Goal: Participate in discussion

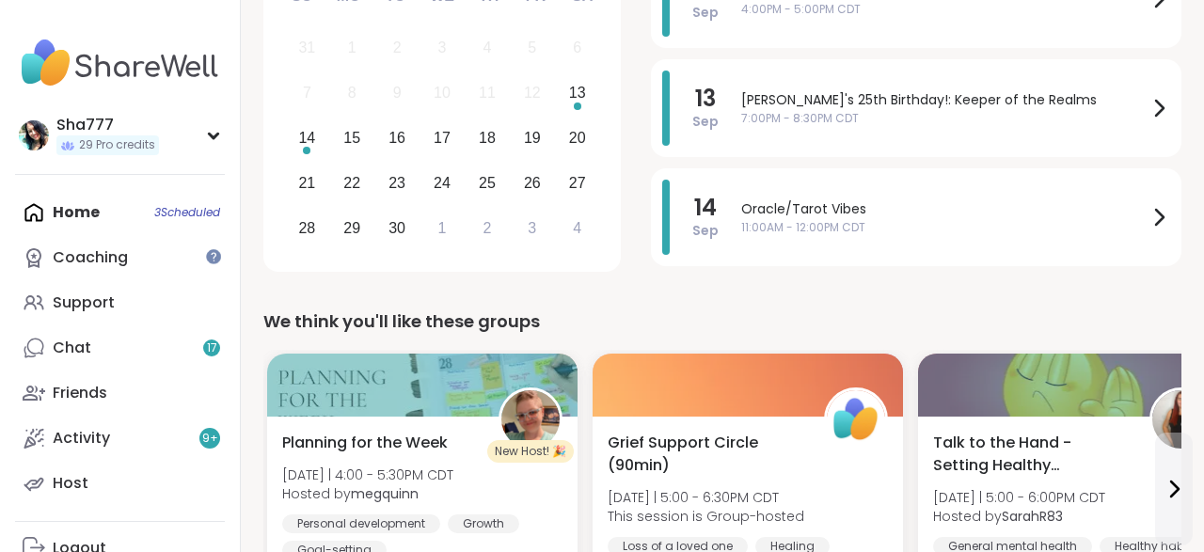
scroll to position [372, 0]
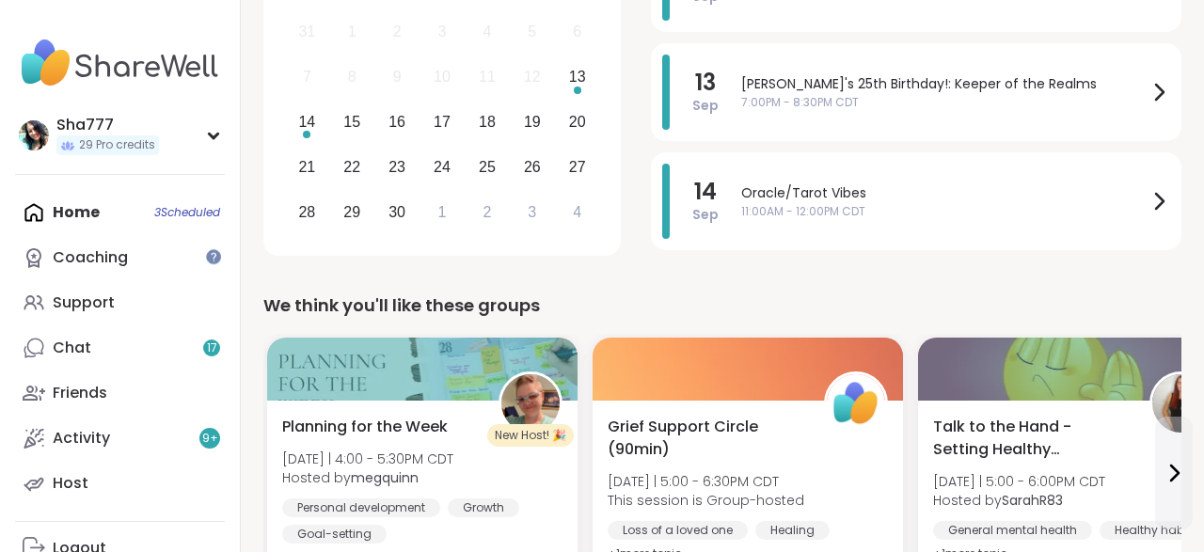
click at [264, 325] on div "We think you'll like these groups New Host! 🎉 Planning for the Week [DATE] | 4:…" at bounding box center [722, 458] width 918 height 331
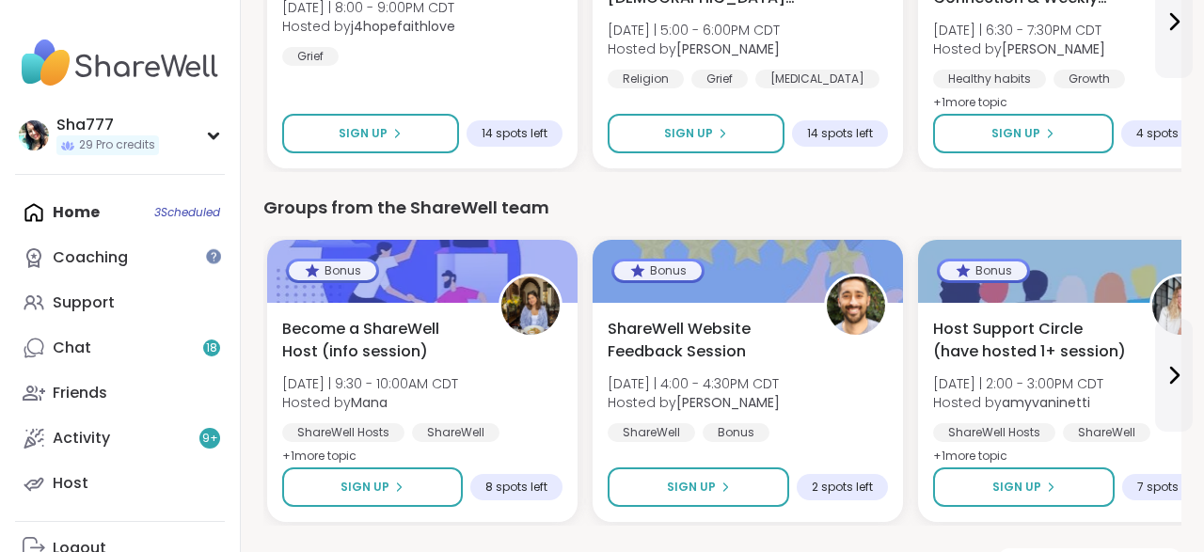
scroll to position [1938, 0]
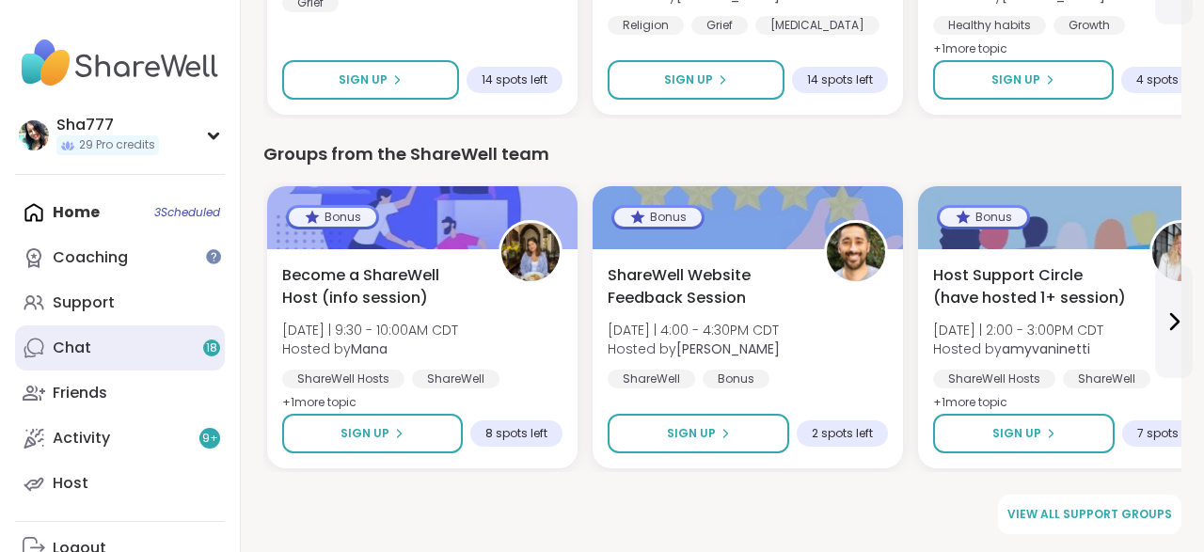
click at [194, 347] on link "Chat 18" at bounding box center [120, 348] width 210 height 45
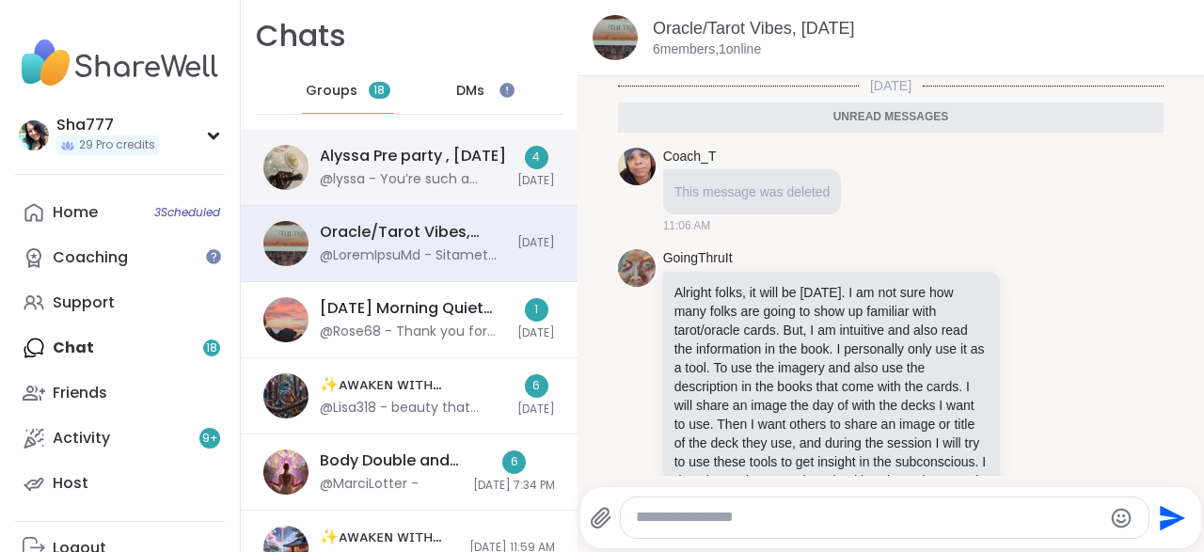
click at [436, 170] on div "Alyssa Pre party , [DATE] @lyssa - You’re such a good friend thank you [PERSON_…" at bounding box center [413, 167] width 186 height 43
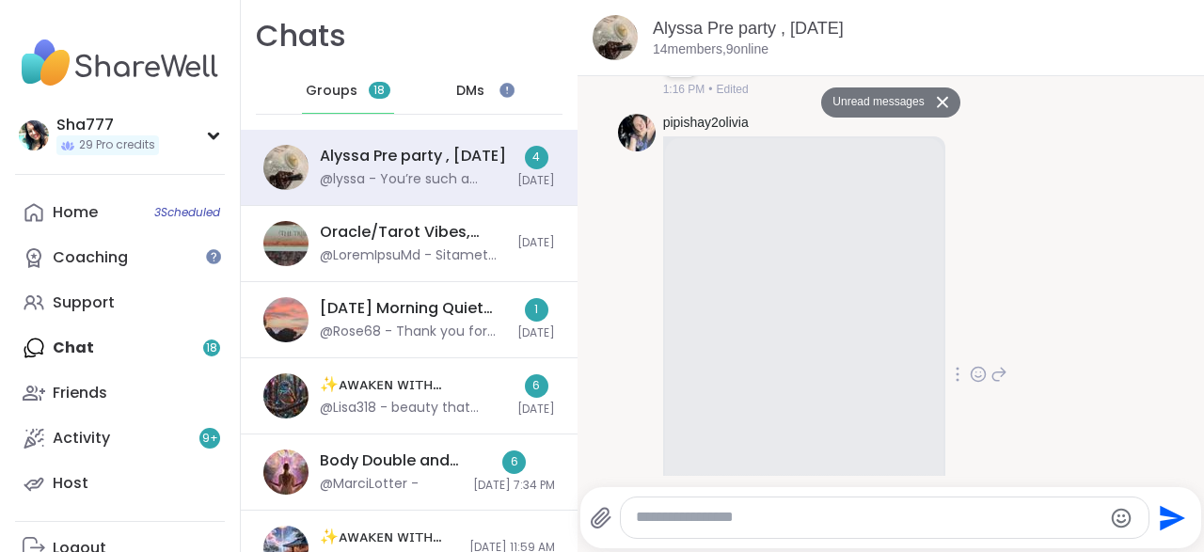
scroll to position [342, 0]
click at [650, 207] on div "pipishay2olivia 1 1 1:17 PM • Edited" at bounding box center [891, 377] width 547 height 537
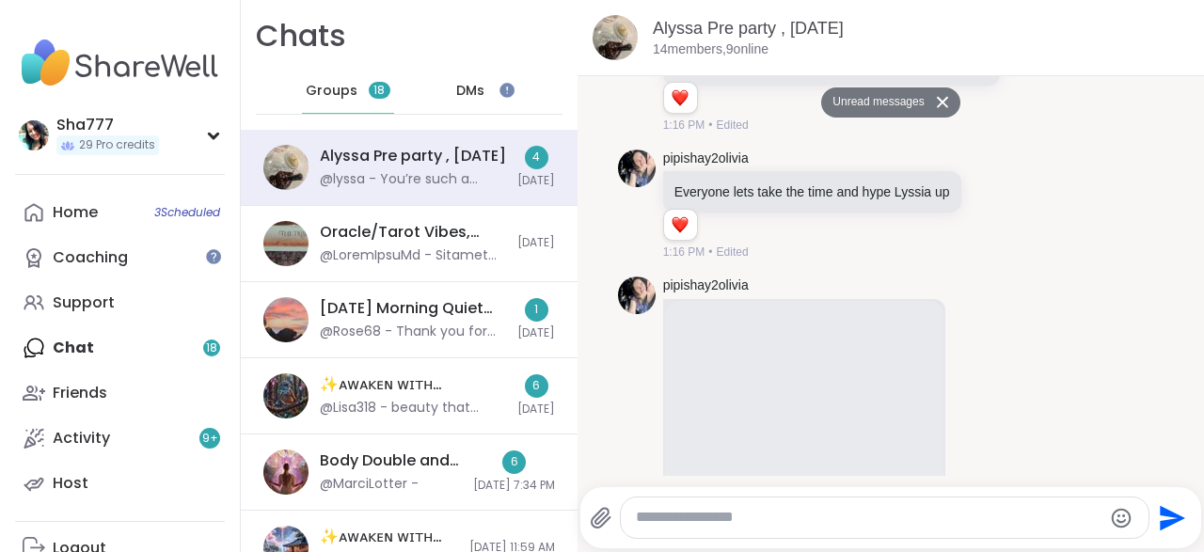
scroll to position [181, 0]
click at [650, 207] on div "pipishay2olivia Everyone lets take the time and hype Lyssia up 1 1 1:16 PM • Ed…" at bounding box center [891, 206] width 547 height 127
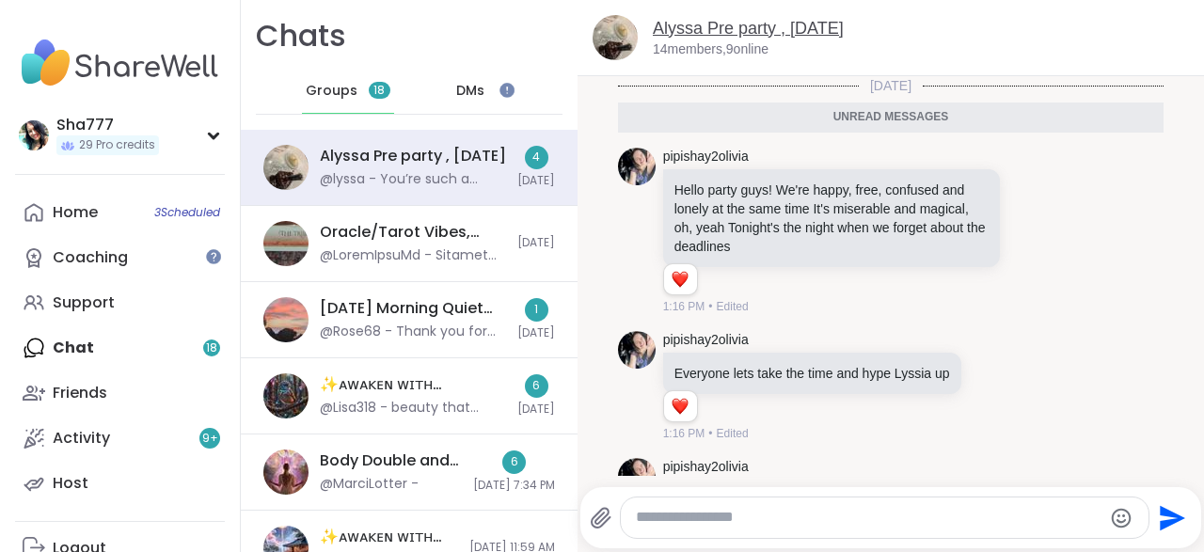
click at [728, 31] on link "Alyssa Pre party , [DATE]" at bounding box center [748, 28] width 191 height 19
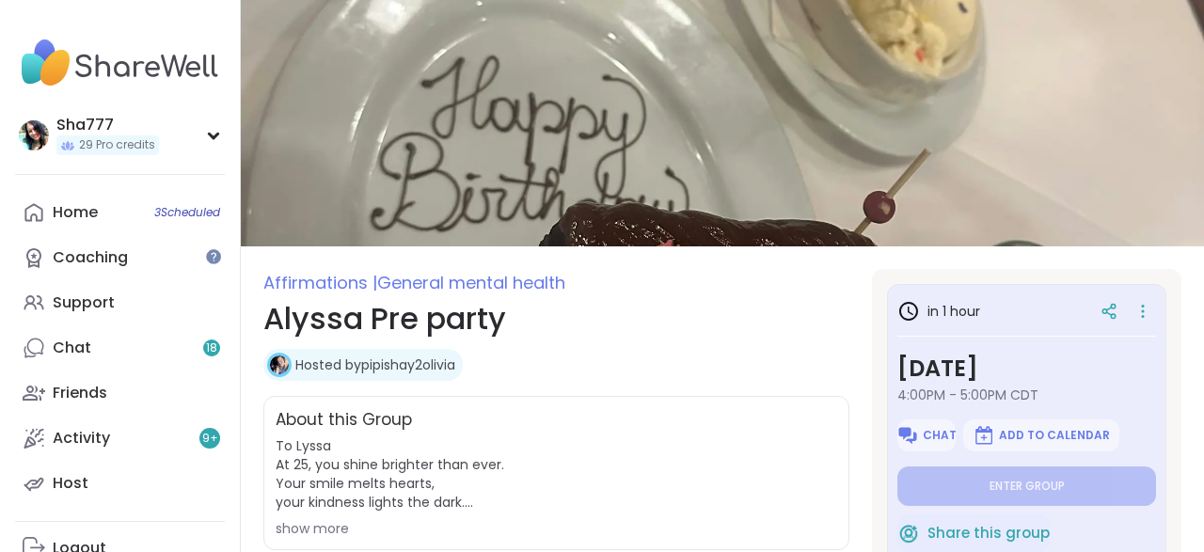
click at [861, 375] on section "Affirmations | General mental health Alyssa Pre party Hosted by pipishay2olivia…" at bounding box center [722, 547] width 963 height 556
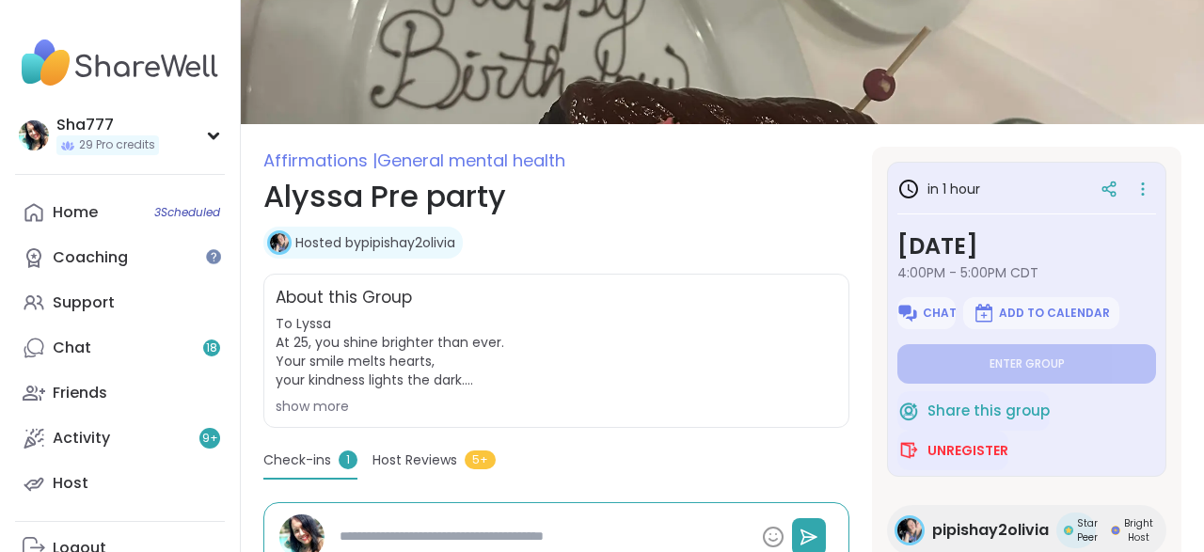
scroll to position [139, 0]
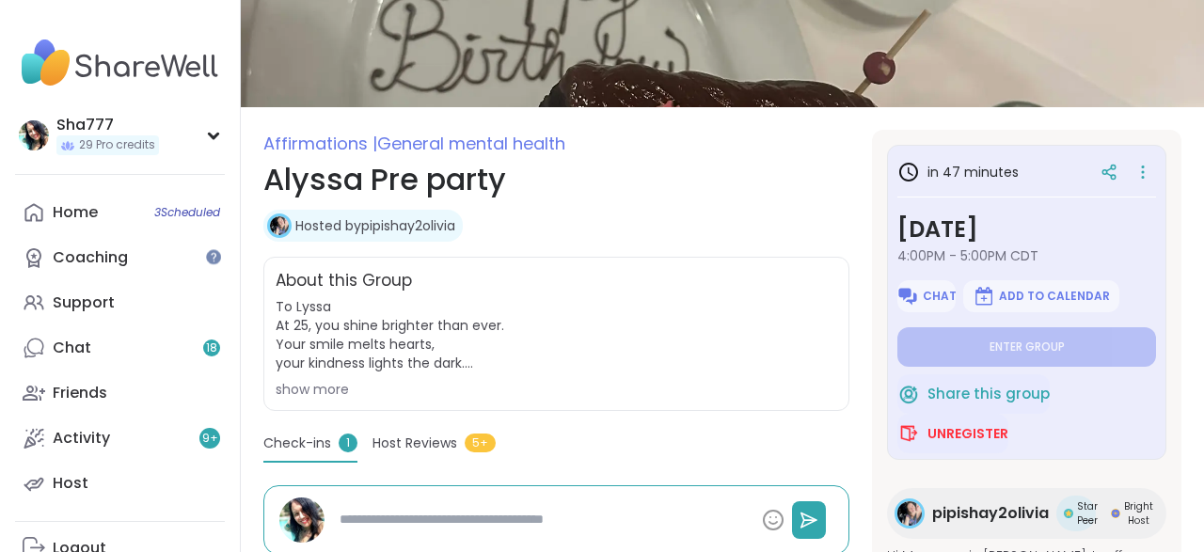
type textarea "*"
